Goal: Find specific page/section

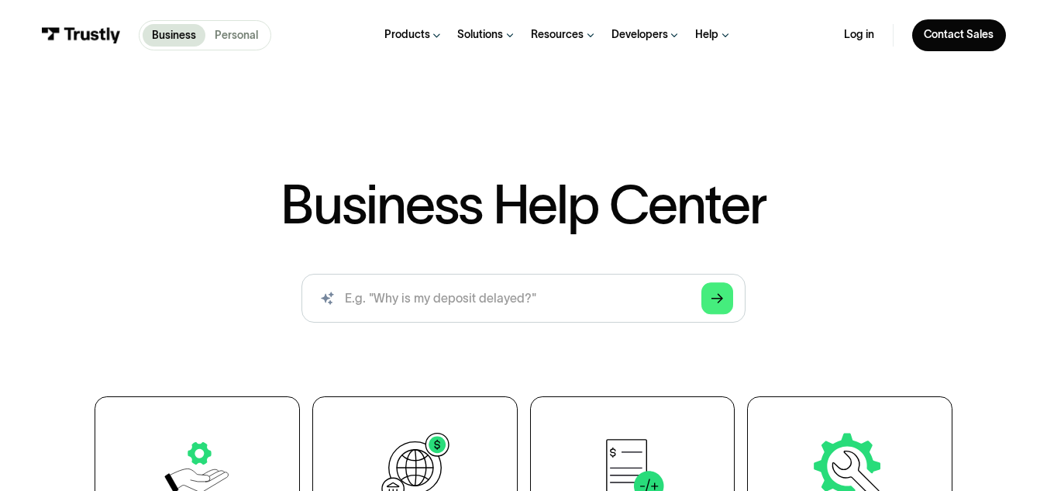
click at [253, 30] on p "Personal" at bounding box center [236, 35] width 43 height 16
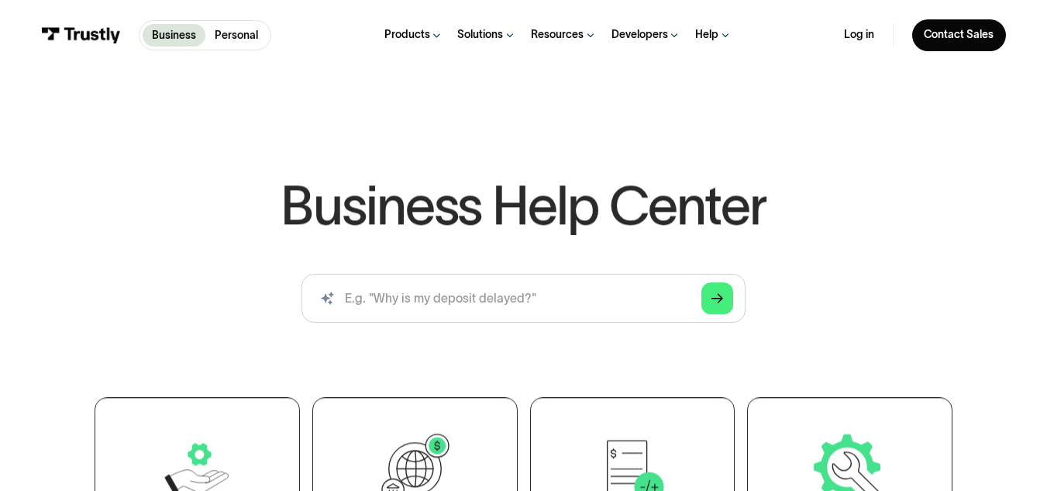
scroll to position [1, 0]
